Goal: Information Seeking & Learning: Learn about a topic

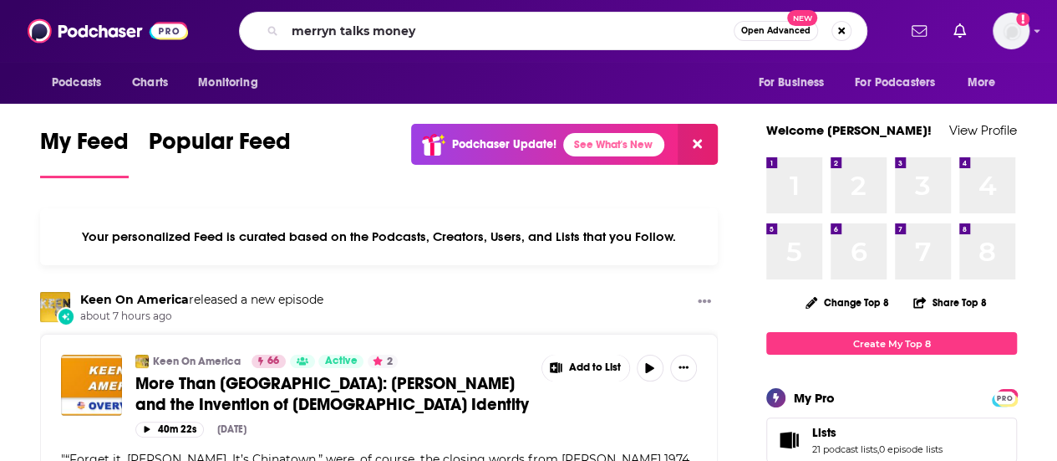
type input "merryn talks money"
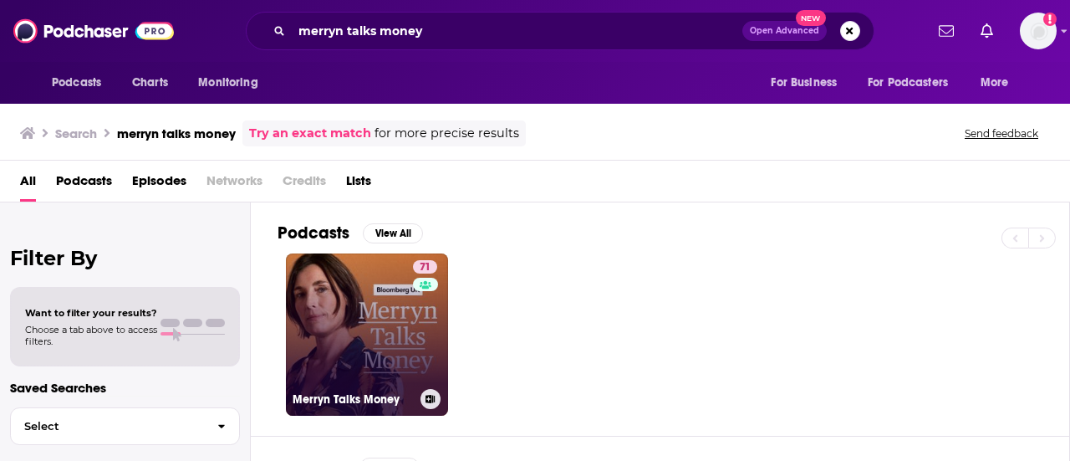
click at [355, 308] on link "71 Merryn Talks Money" at bounding box center [367, 334] width 162 height 162
